Goal: Find specific page/section: Find specific page/section

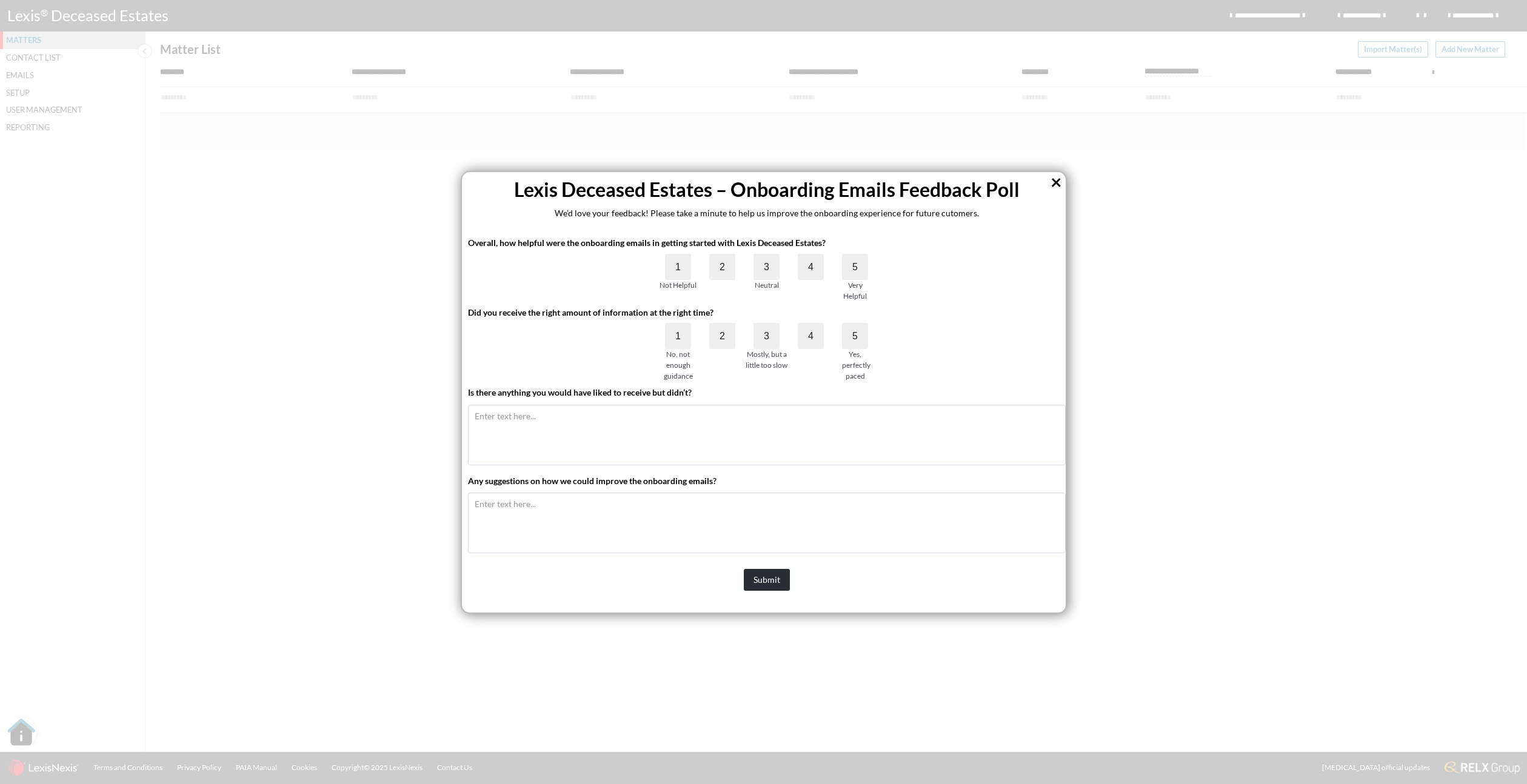
click at [1056, 185] on button "×" at bounding box center [1055, 181] width 12 height 19
